Goal: Transaction & Acquisition: Obtain resource

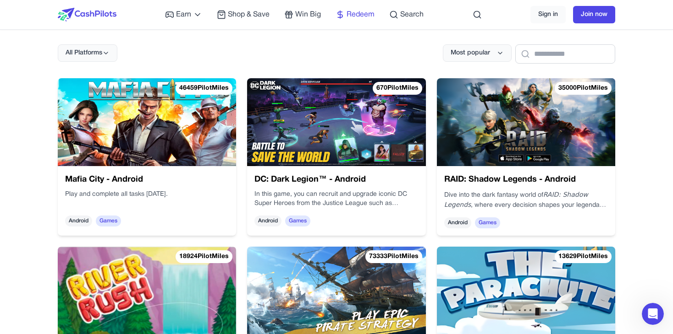
click at [361, 16] on span "Redeem" at bounding box center [360, 14] width 28 height 11
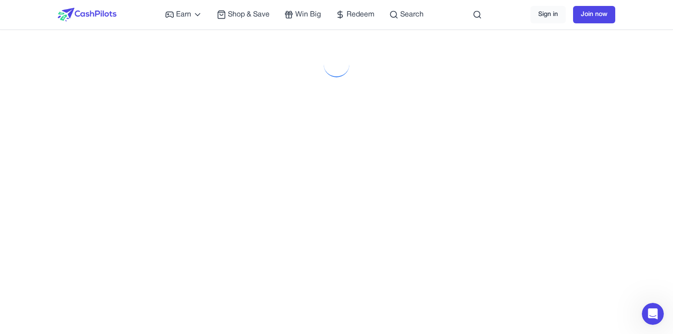
click at [168, 242] on div at bounding box center [336, 211] width 557 height 334
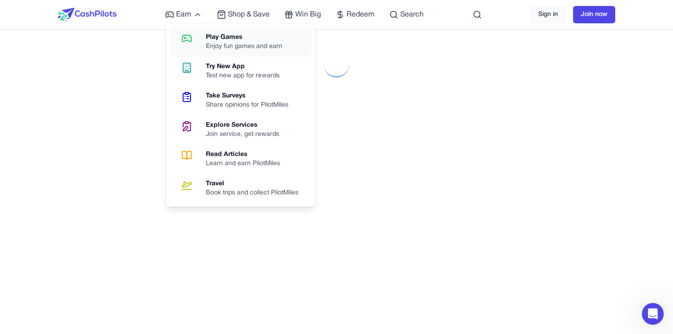
click at [219, 49] on div "Enjoy fun games and earn" at bounding box center [248, 46] width 84 height 9
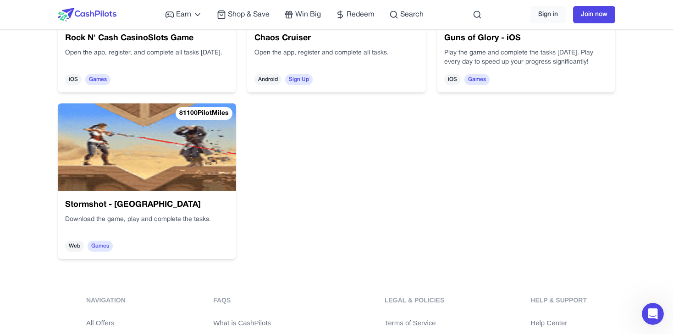
scroll to position [1145, 0]
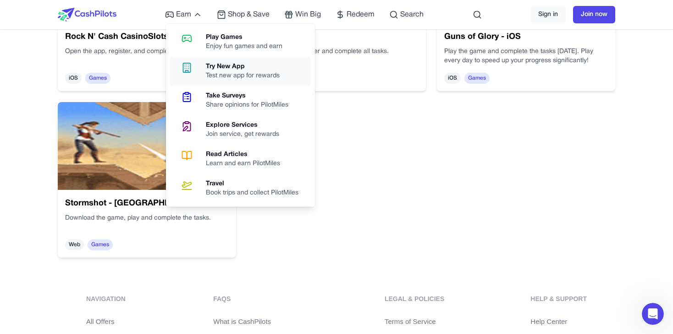
click at [222, 70] on div "Try New App" at bounding box center [246, 66] width 81 height 9
